Goal: Go to known website: Go to known website

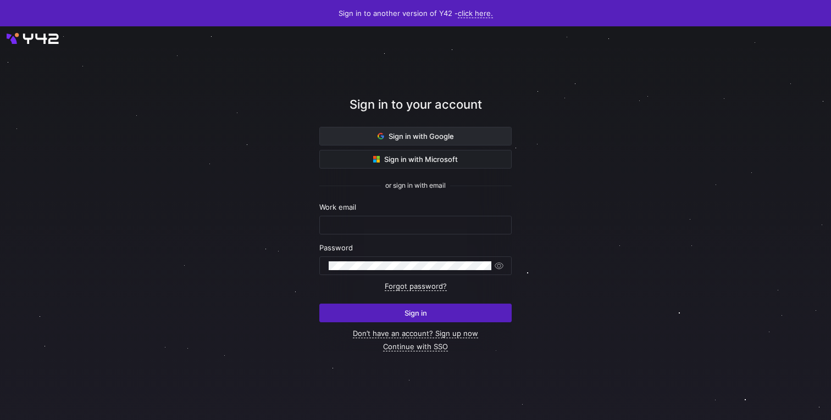
click at [468, 132] on span at bounding box center [415, 136] width 191 height 18
